Goal: Transaction & Acquisition: Purchase product/service

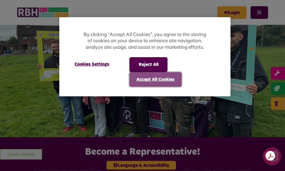
click at [147, 79] on button "Accept All Cookies" at bounding box center [155, 79] width 52 height 15
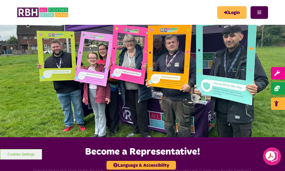
click at [227, 16] on link "Login" at bounding box center [231, 12] width 29 height 13
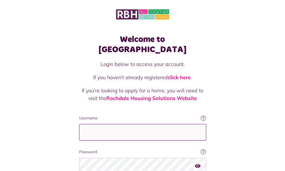
click at [79, 125] on input "Username" at bounding box center [142, 132] width 127 height 17
type input "**********"
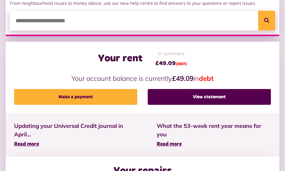
scroll to position [113, 0]
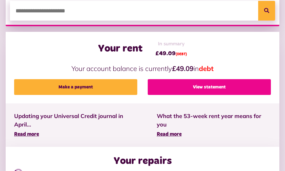
click at [195, 95] on link "View statement" at bounding box center [208, 87] width 123 height 16
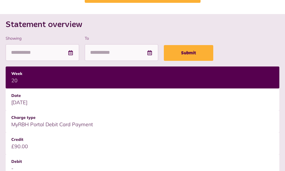
scroll to position [56, 0]
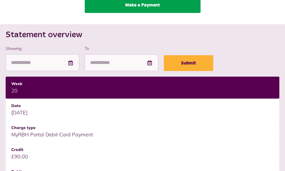
click at [156, 8] on link "Make a Payment" at bounding box center [143, 5] width 116 height 16
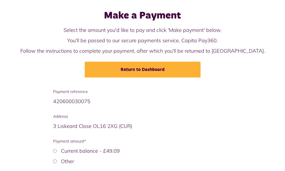
scroll to position [61, 0]
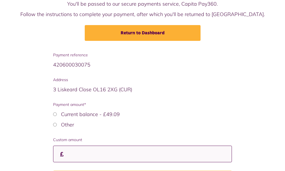
click at [75, 157] on input "Custom amount" at bounding box center [142, 154] width 179 height 17
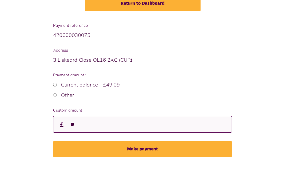
scroll to position [95, 0]
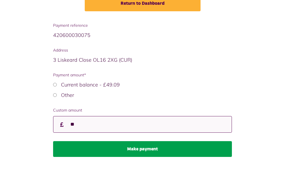
type input "**"
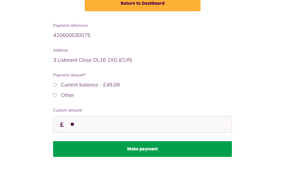
click at [147, 149] on button "Make payment" at bounding box center [142, 149] width 179 height 16
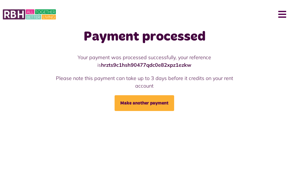
click at [279, 16] on button "Menu" at bounding box center [280, 14] width 12 height 17
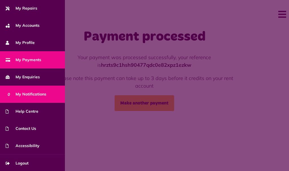
scroll to position [52, 0]
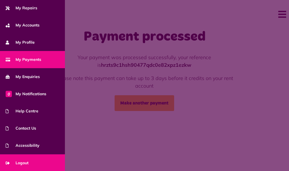
click at [25, 163] on span "Logout" at bounding box center [17, 163] width 23 height 6
